Goal: Task Accomplishment & Management: Use online tool/utility

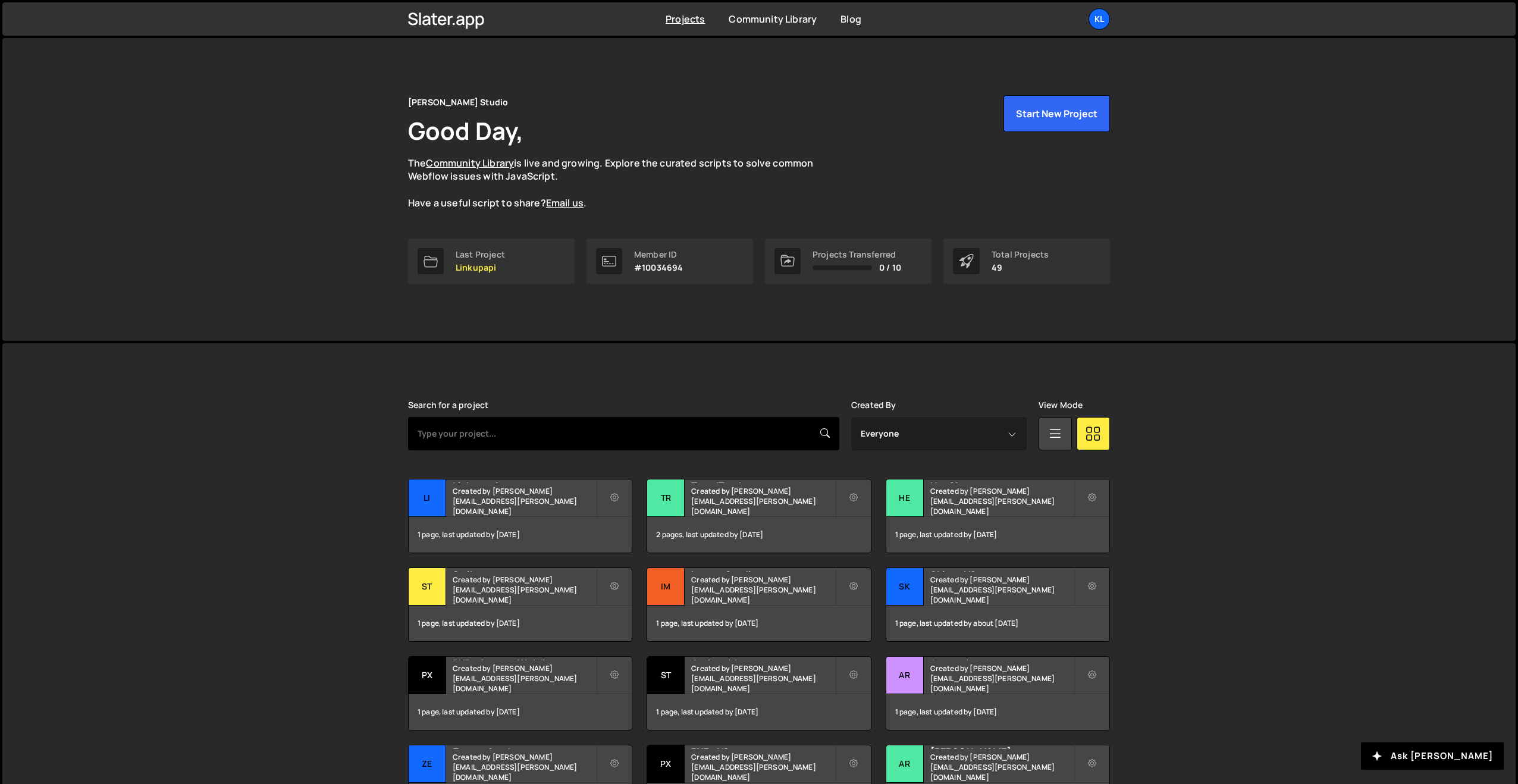
click at [504, 445] on input "text" at bounding box center [624, 433] width 432 height 33
type input "creat"
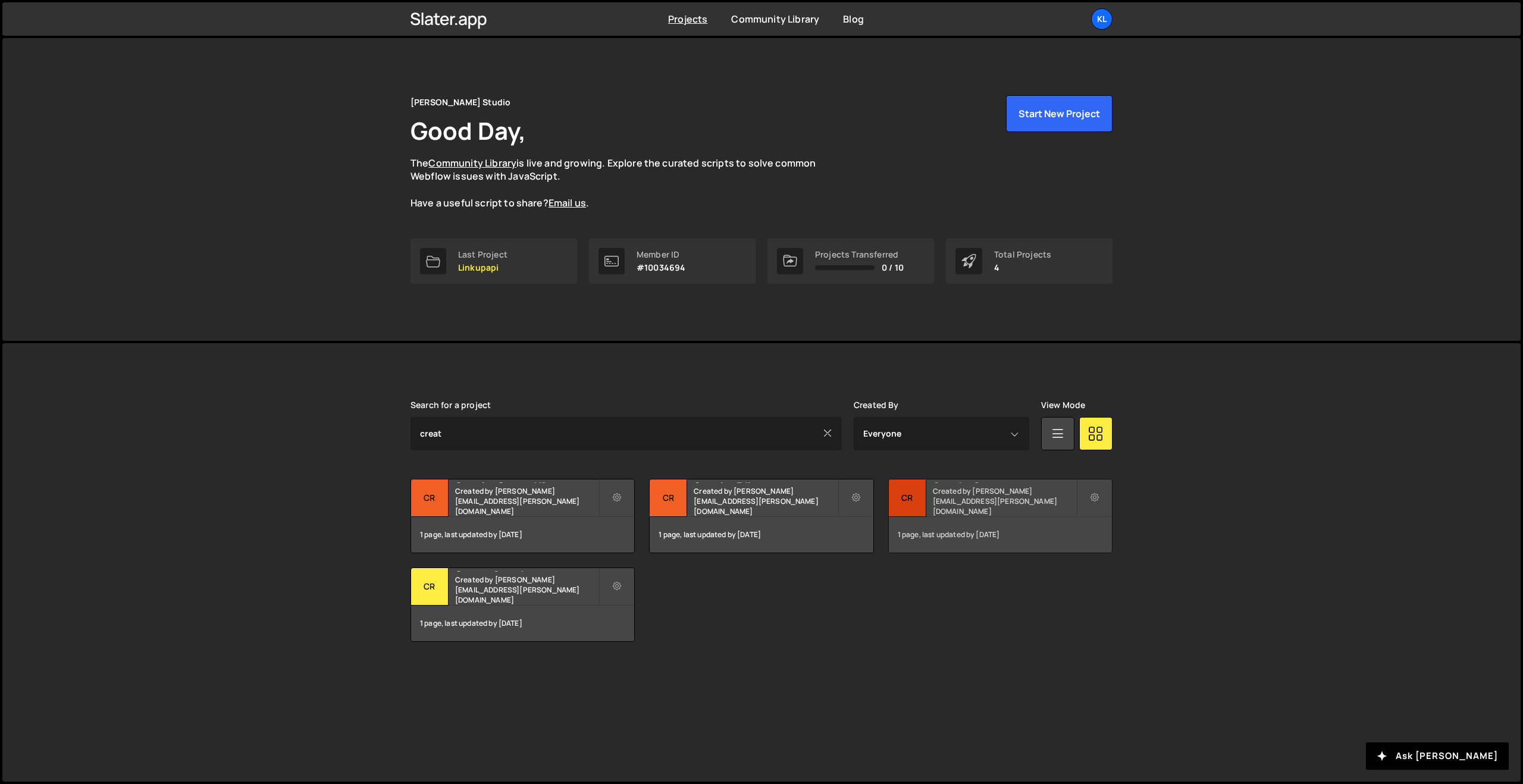
click at [993, 483] on h2 "CreativeGroup" at bounding box center [1004, 481] width 143 height 3
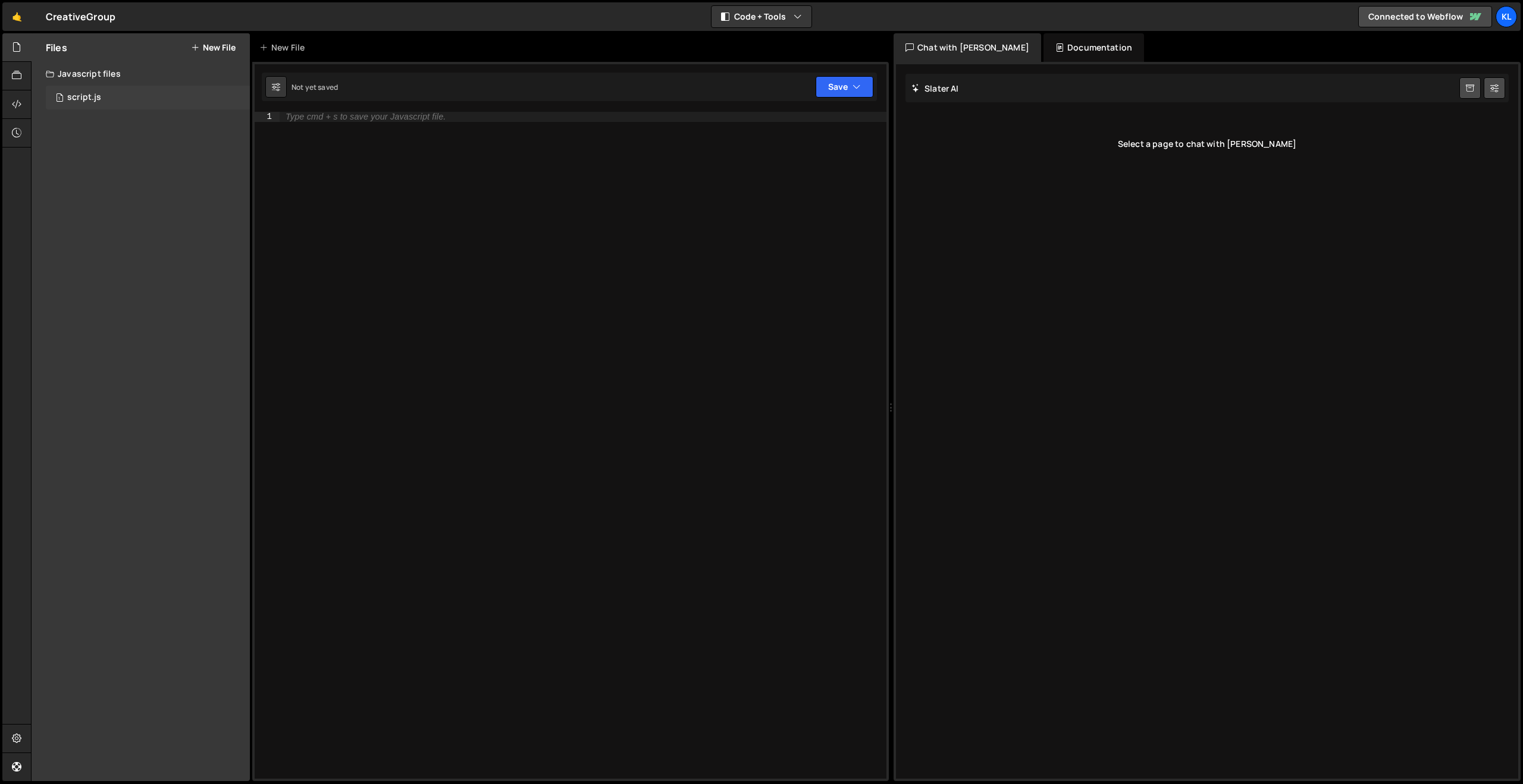
click at [135, 104] on div "1 script.js 0" at bounding box center [148, 98] width 204 height 24
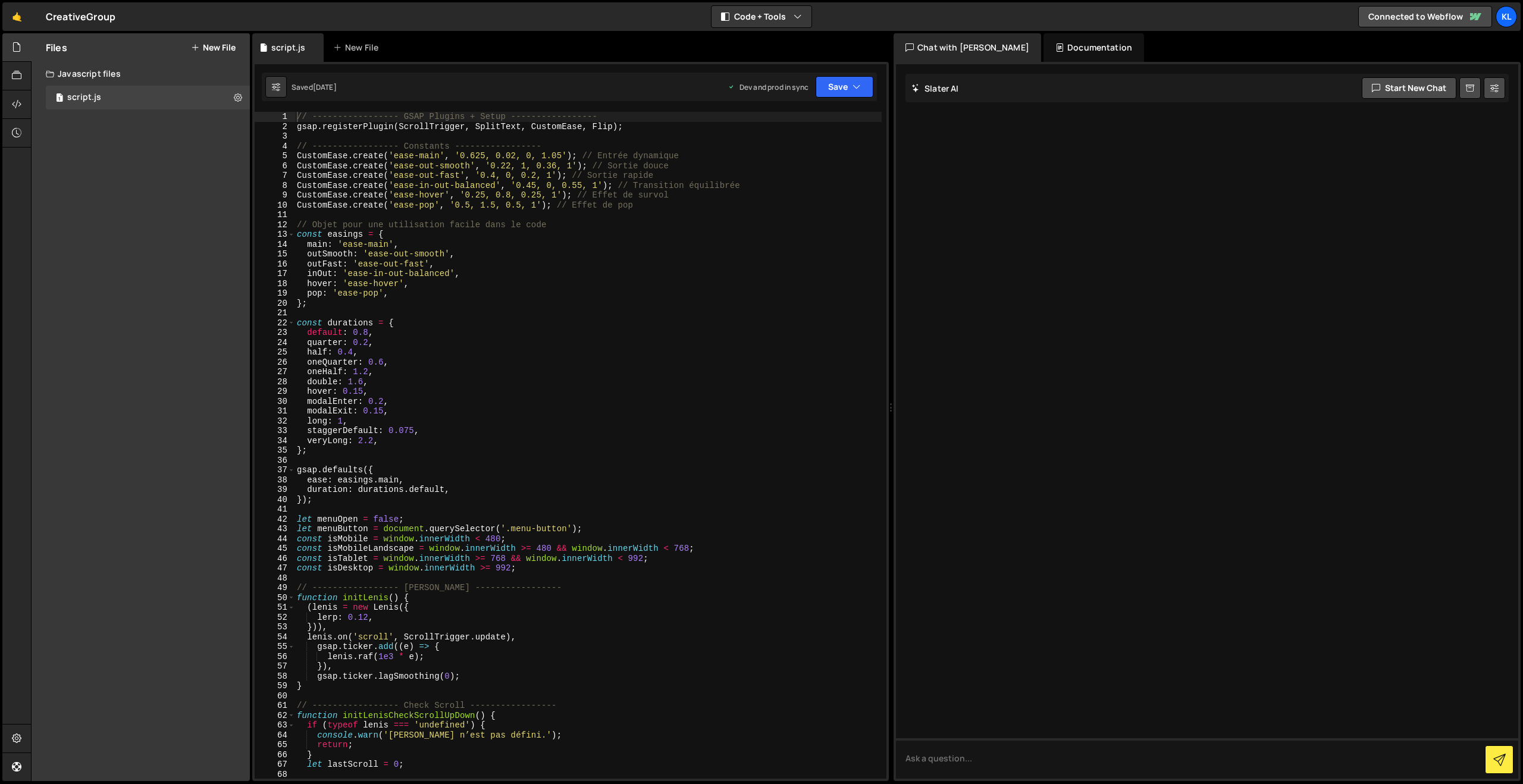
click at [547, 208] on div "// ----------------- GSAP Plugins + Setup ----------------- gsap . registerPlug…" at bounding box center [588, 455] width 587 height 686
type textarea "}"
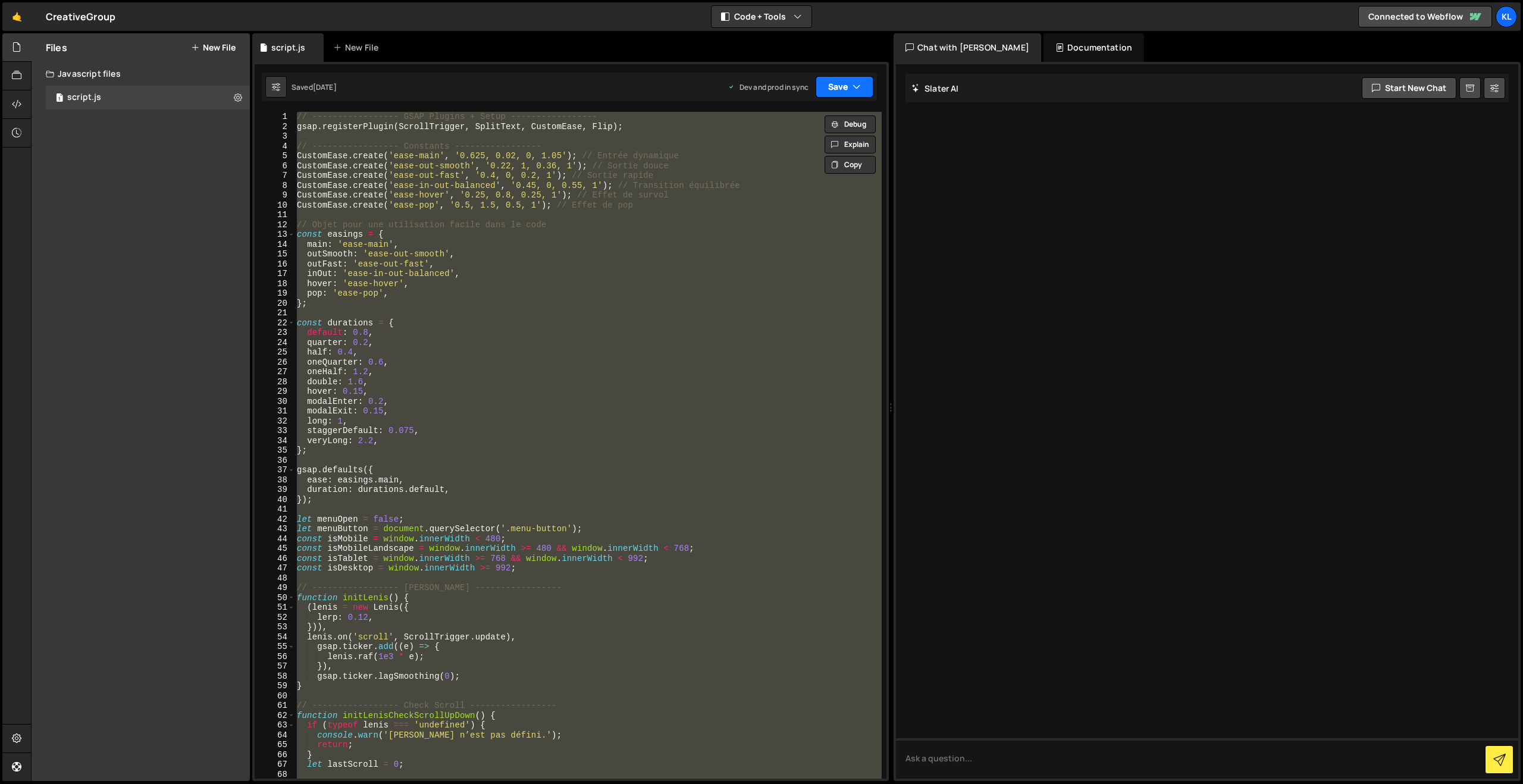
paste textarea
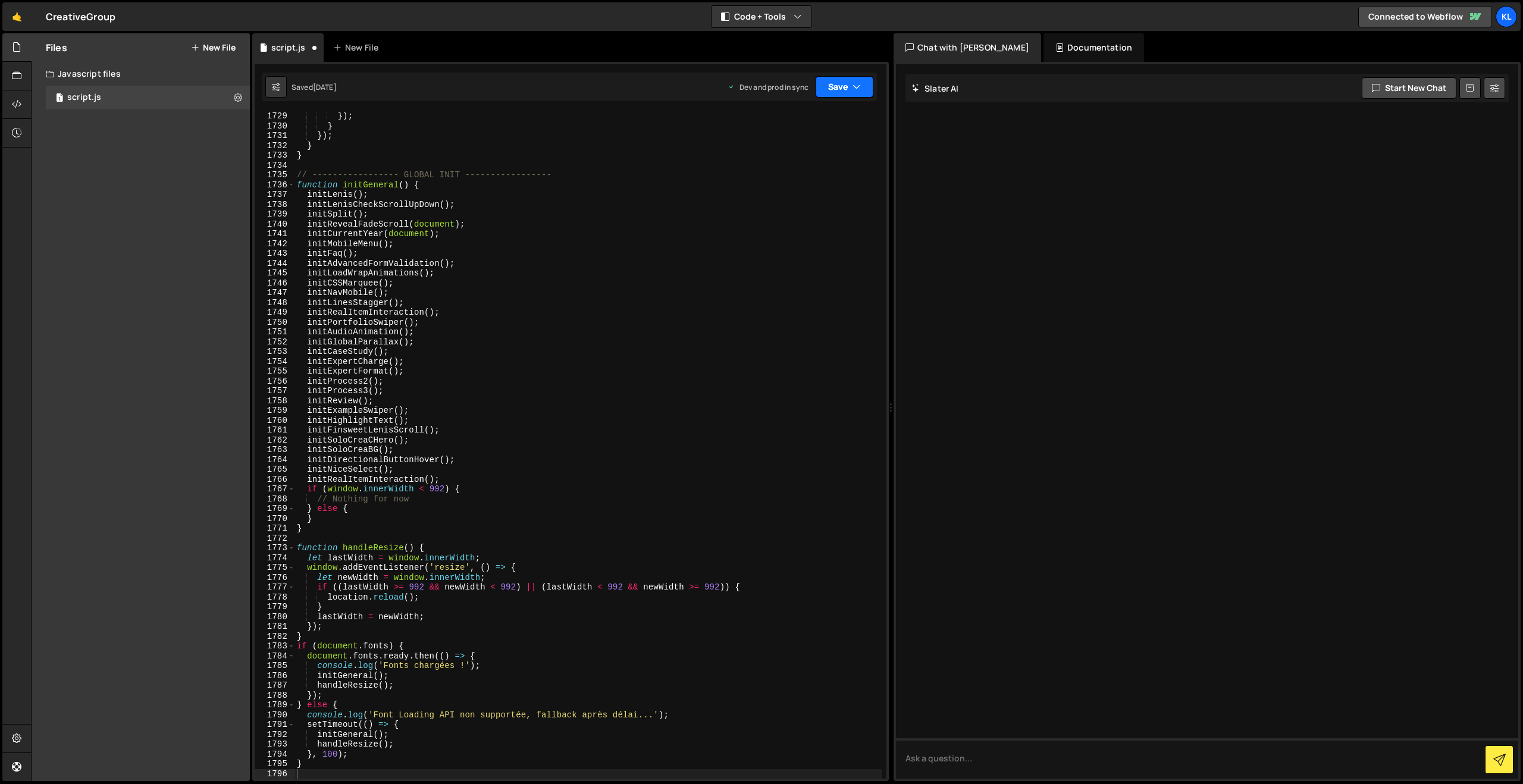
click at [848, 90] on button "Save" at bounding box center [844, 86] width 57 height 21
click at [778, 121] on div "Save to Staging S" at bounding box center [804, 116] width 124 height 12
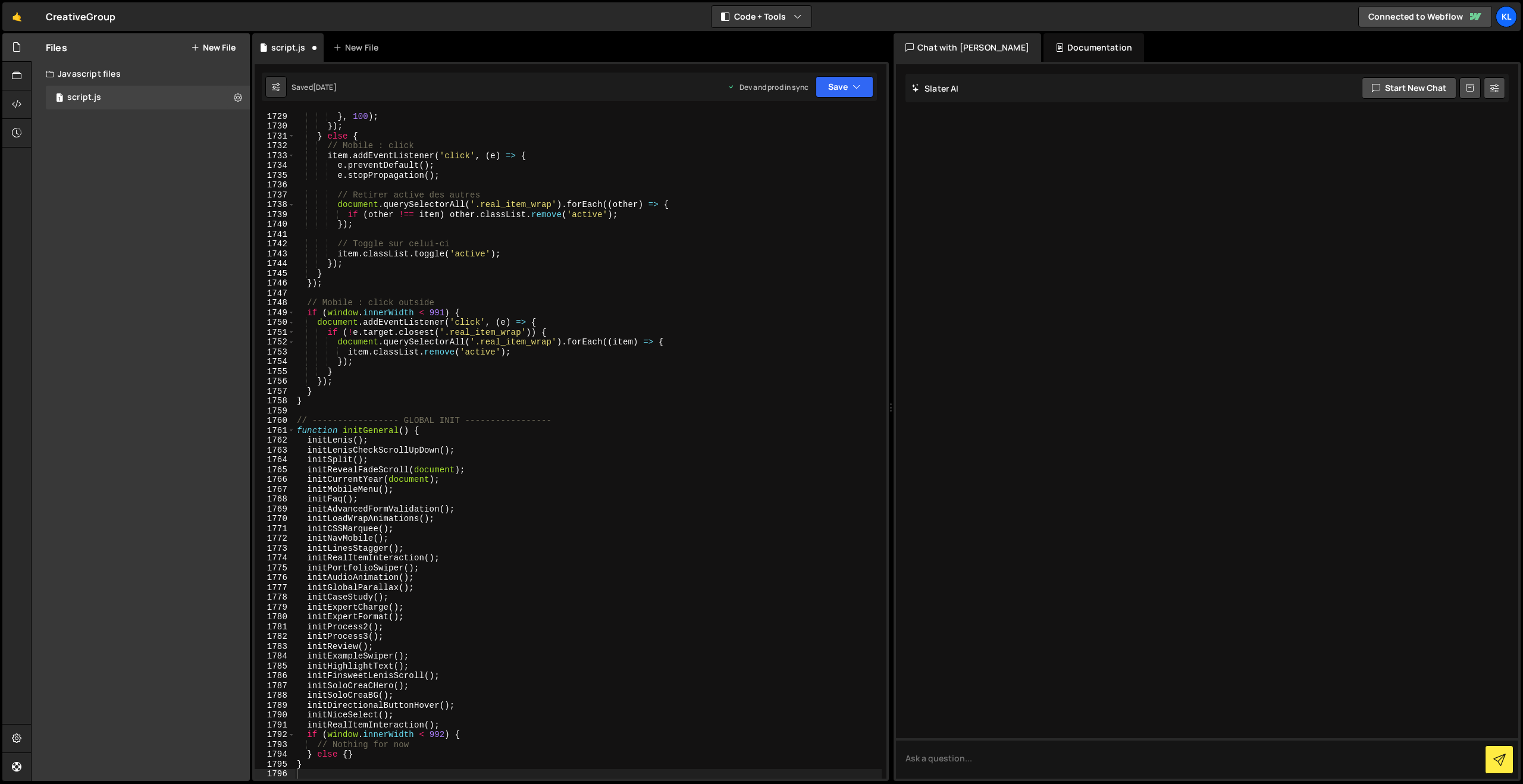
scroll to position [16968, 0]
